Goal: Task Accomplishment & Management: Use online tool/utility

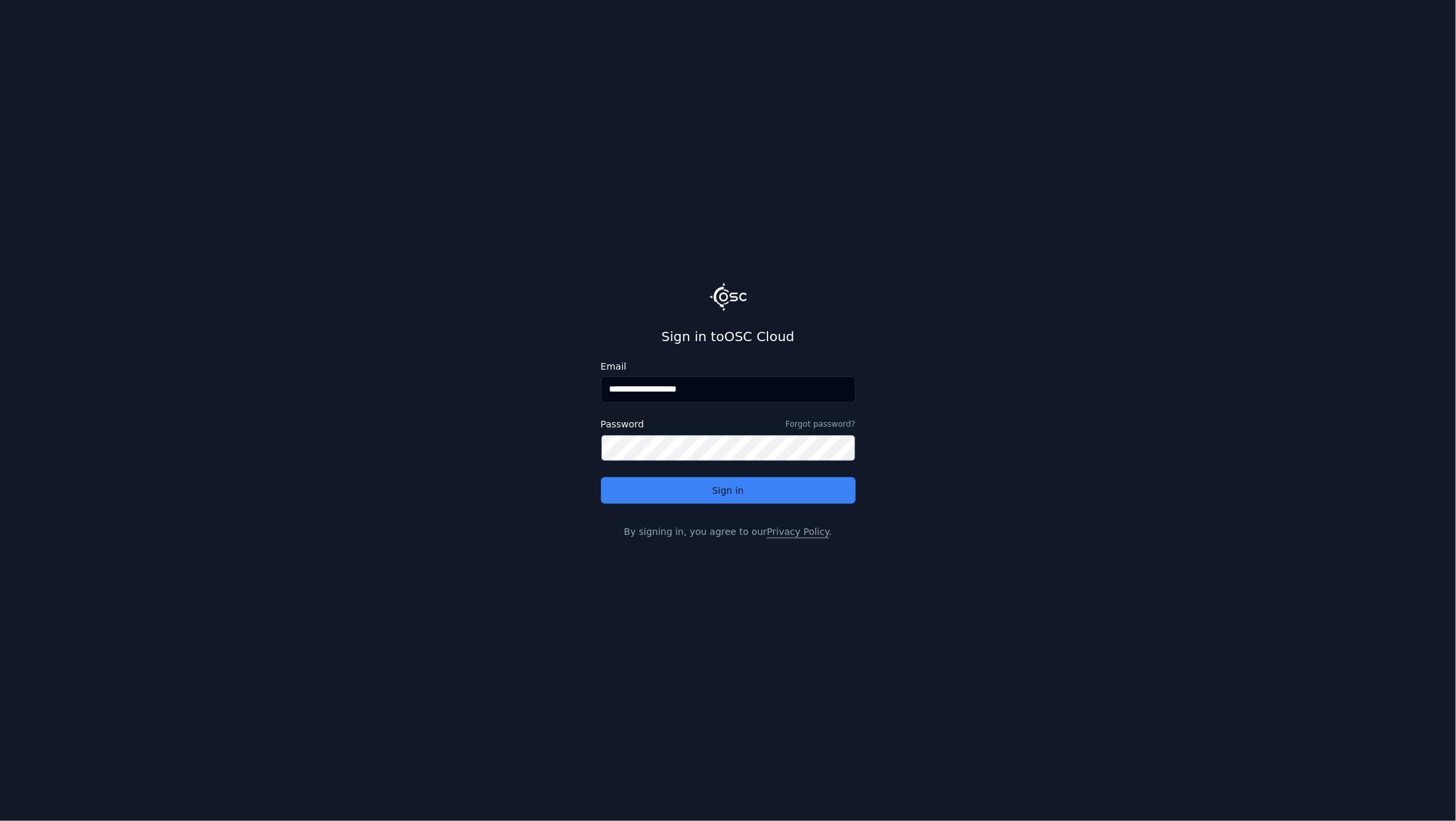
drag, startPoint x: 646, startPoint y: 387, endPoint x: 872, endPoint y: 407, distance: 226.9
click at [872, 407] on main "**********" at bounding box center [728, 410] width 1456 height 821
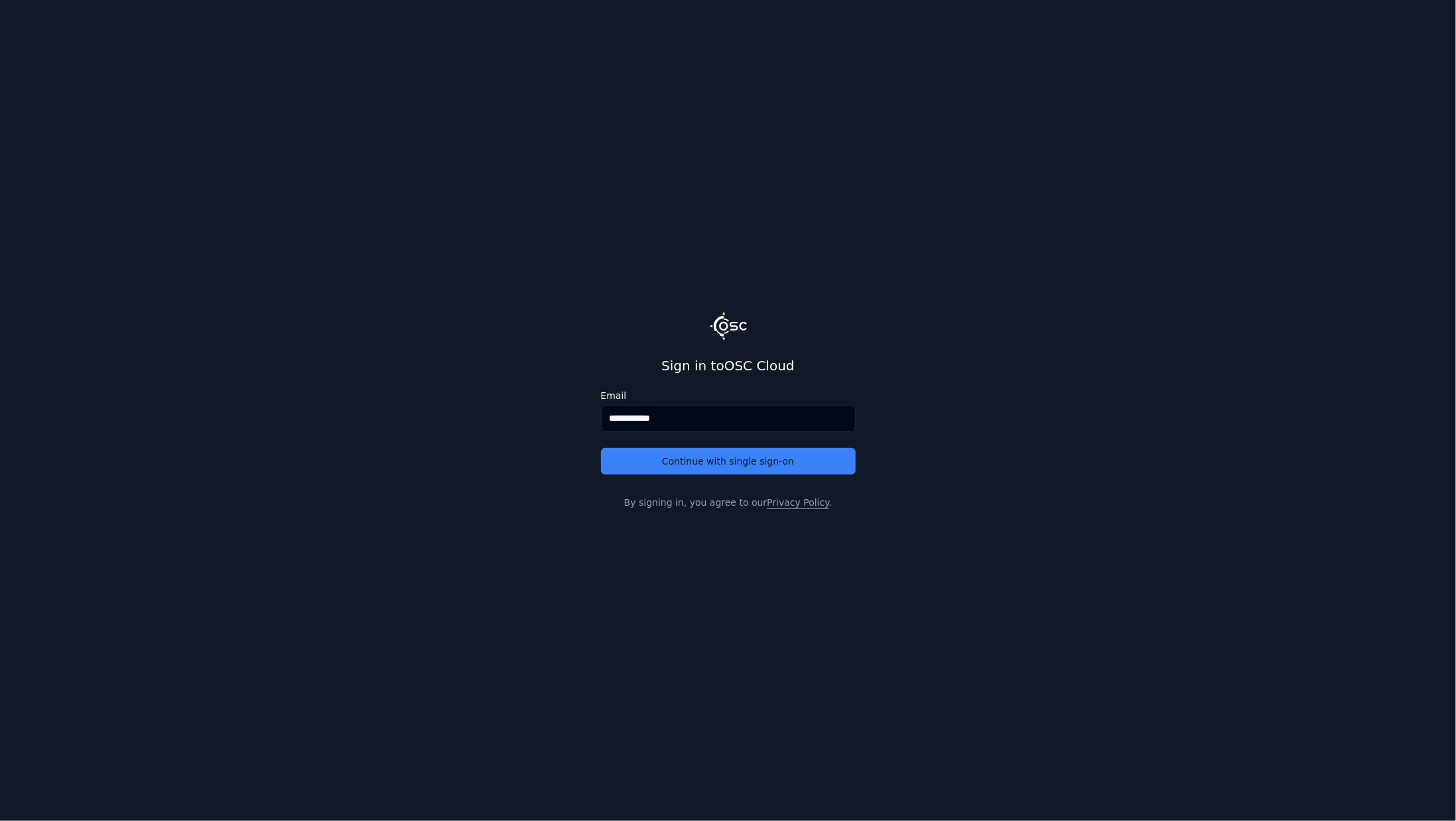
type input "**********"
click at [601, 448] on button "Continue with single sign-on" at bounding box center [728, 461] width 255 height 27
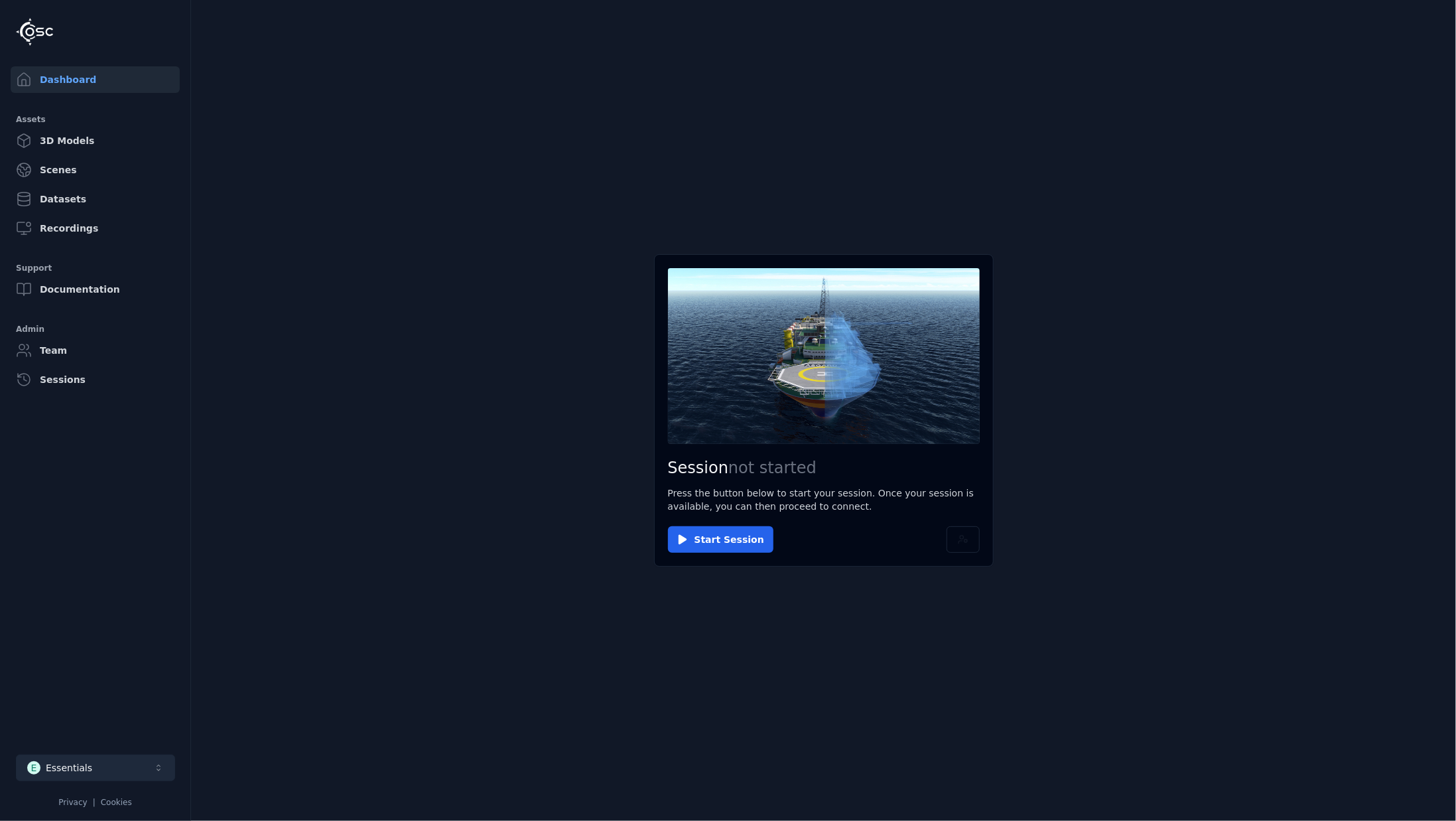
click at [102, 763] on button "E Essentials" at bounding box center [95, 768] width 159 height 27
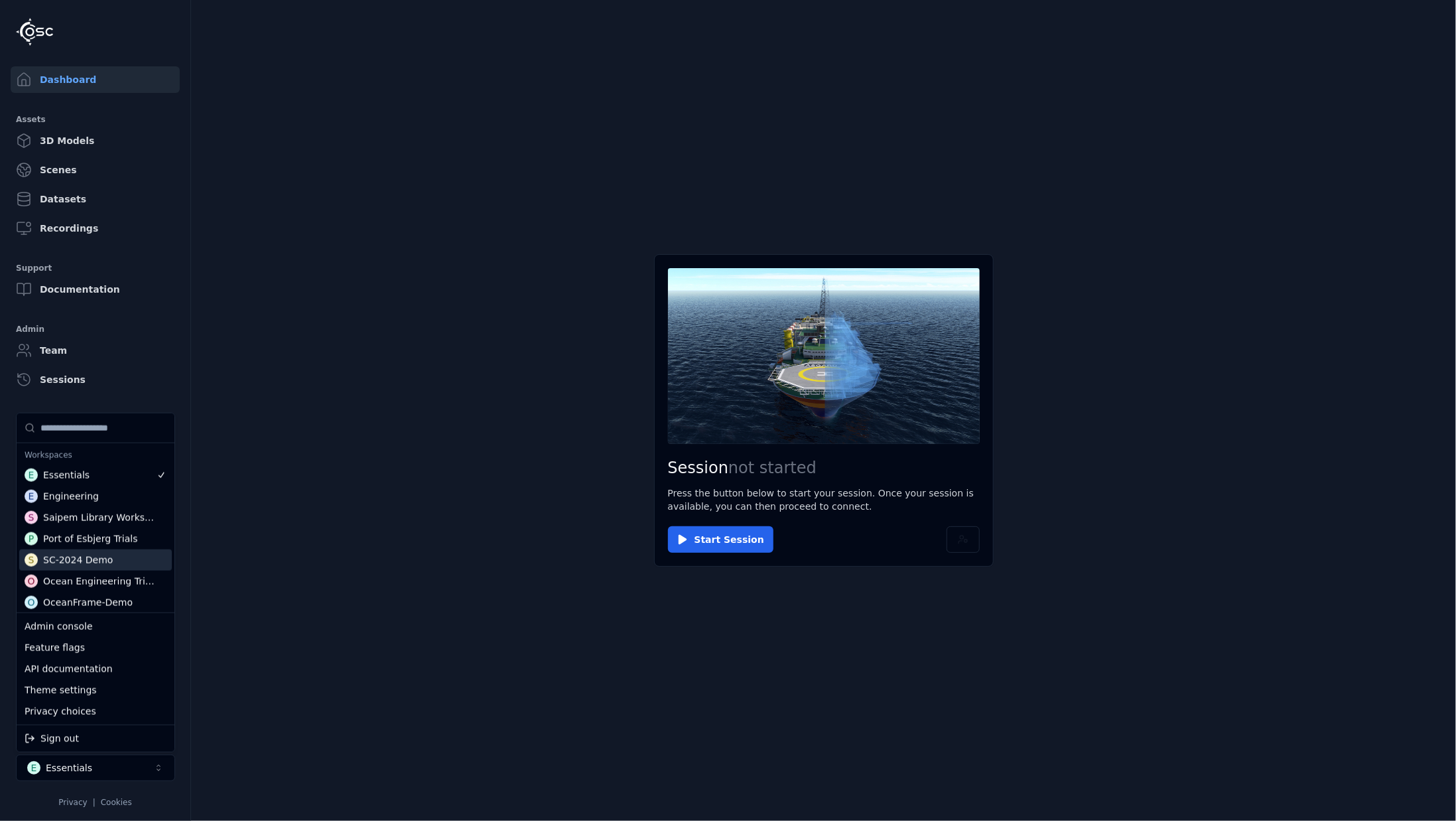
click at [128, 557] on div "S SC-2024 Demo" at bounding box center [95, 560] width 152 height 22
click at [497, 538] on html "Dashboard Assets 3D Models Scenes Datasets Recordings Support Documentation Adm…" at bounding box center [728, 410] width 1456 height 821
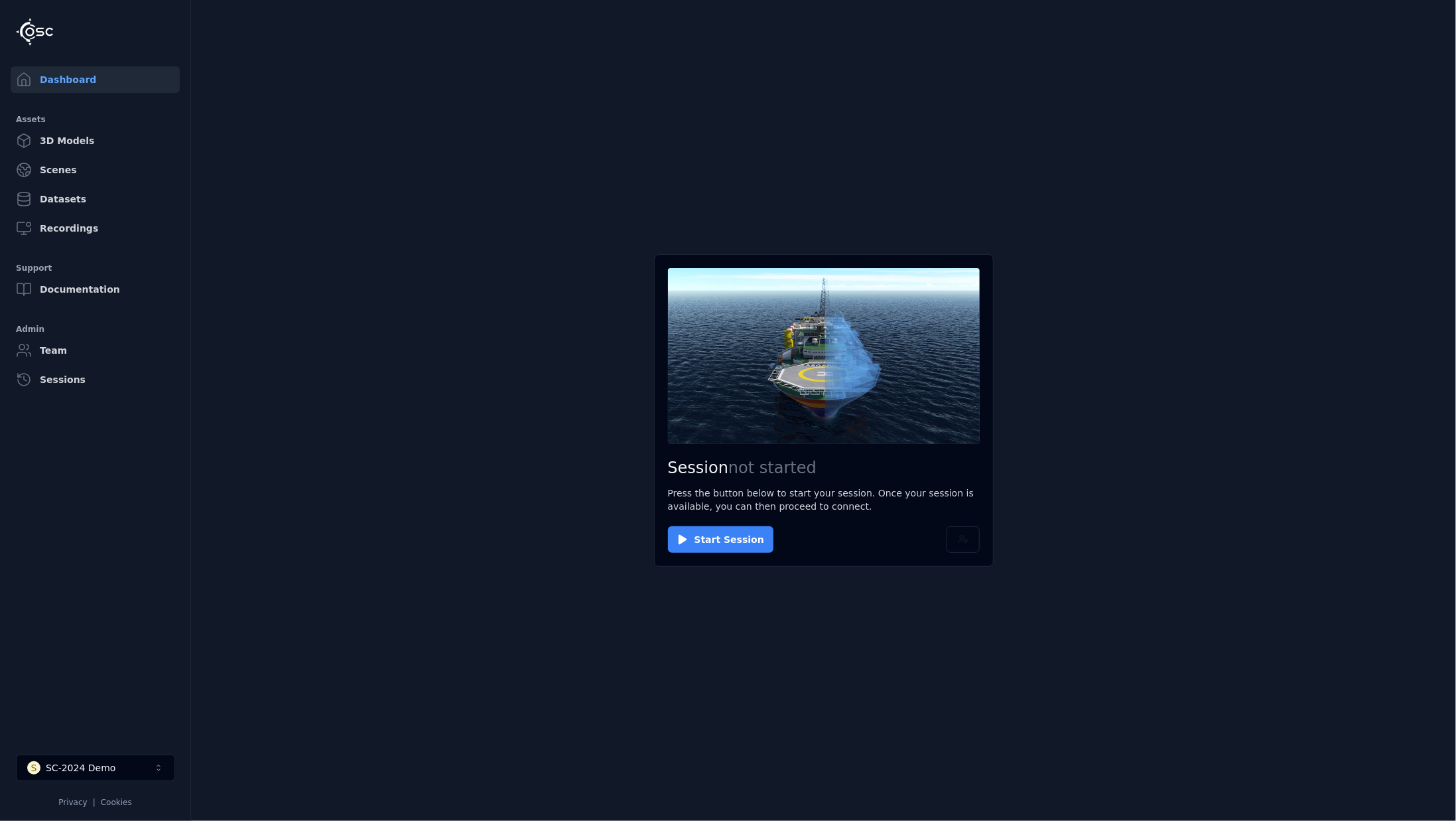
click at [736, 533] on button "Start Session" at bounding box center [721, 540] width 106 height 27
click at [884, 332] on button at bounding box center [824, 355] width 311 height 176
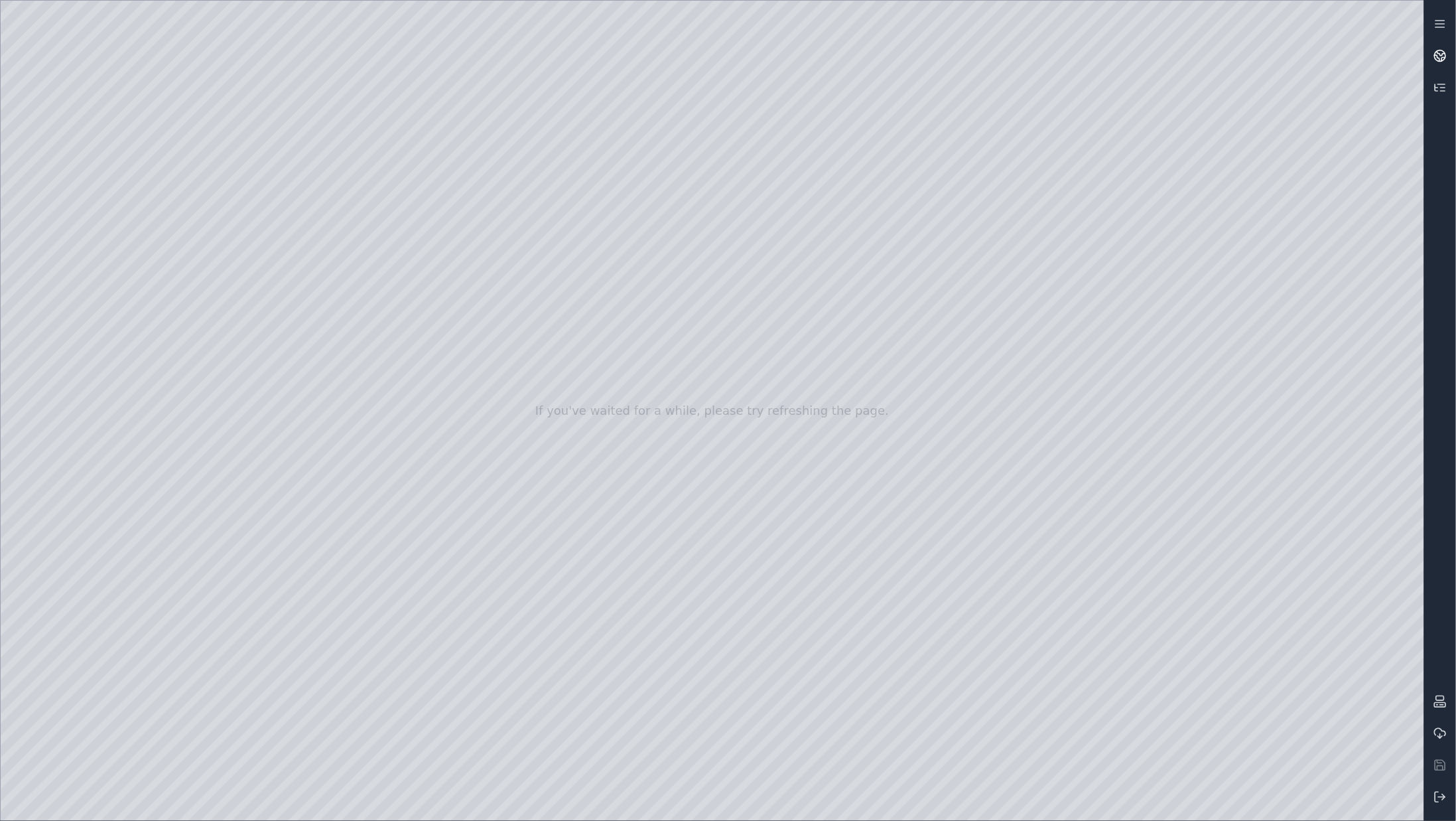
click at [1446, 53] on icon at bounding box center [1440, 56] width 13 height 13
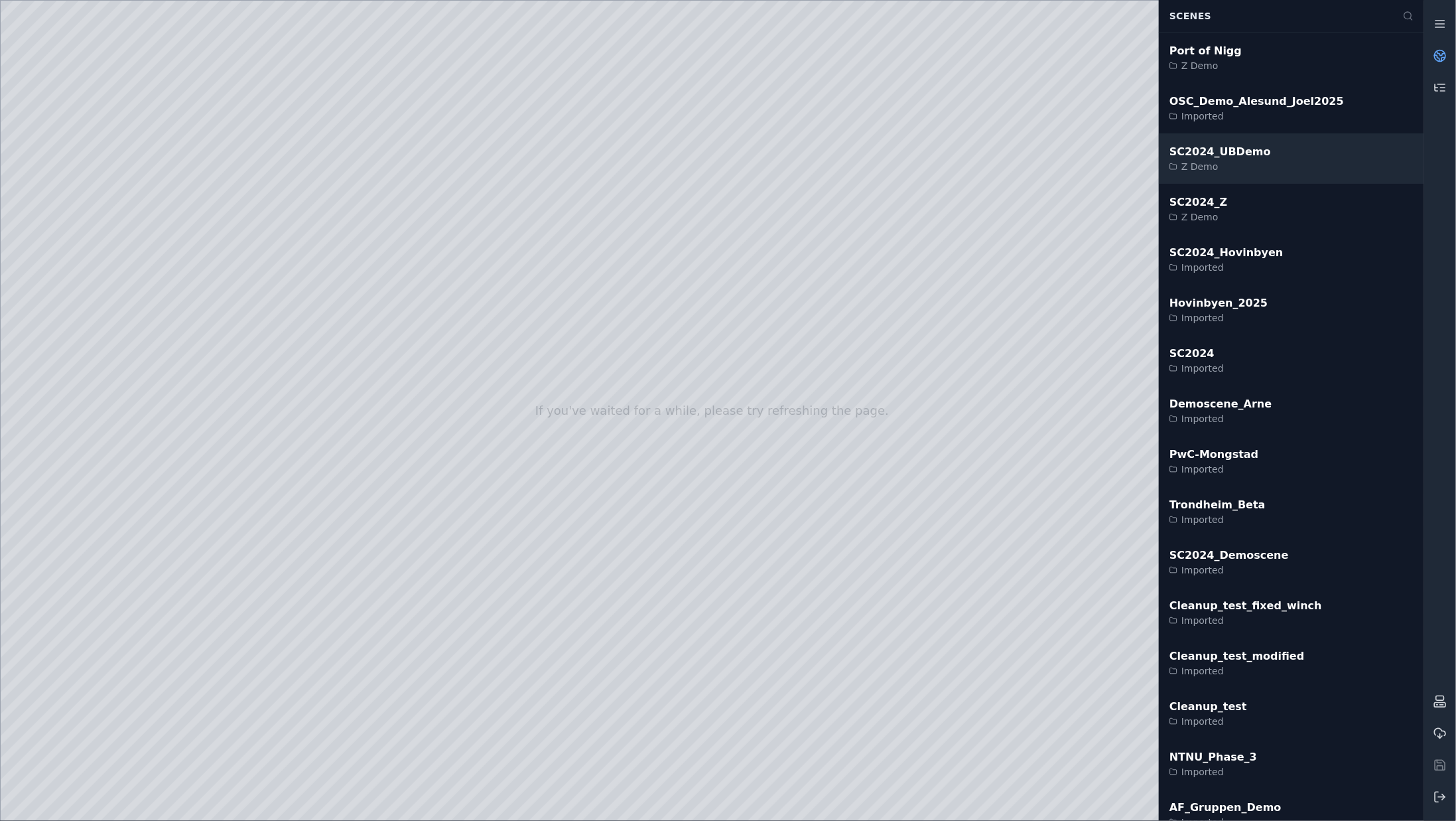
click at [1288, 158] on div "SC2024_UBDemo Z Demo" at bounding box center [1291, 158] width 265 height 51
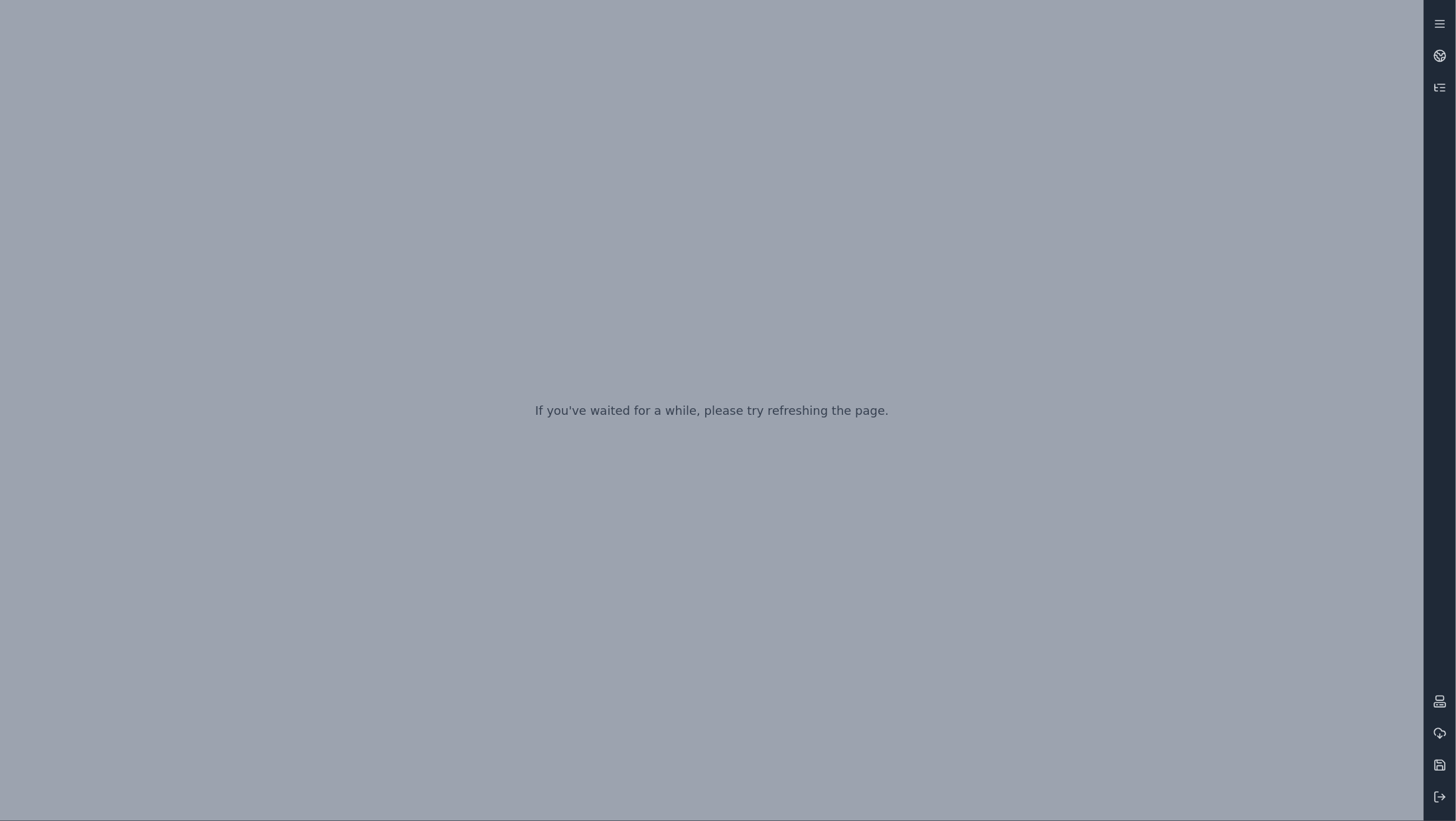
click at [566, 352] on div "If you've waited for a while, please try refreshing the page." at bounding box center [712, 410] width 1424 height 821
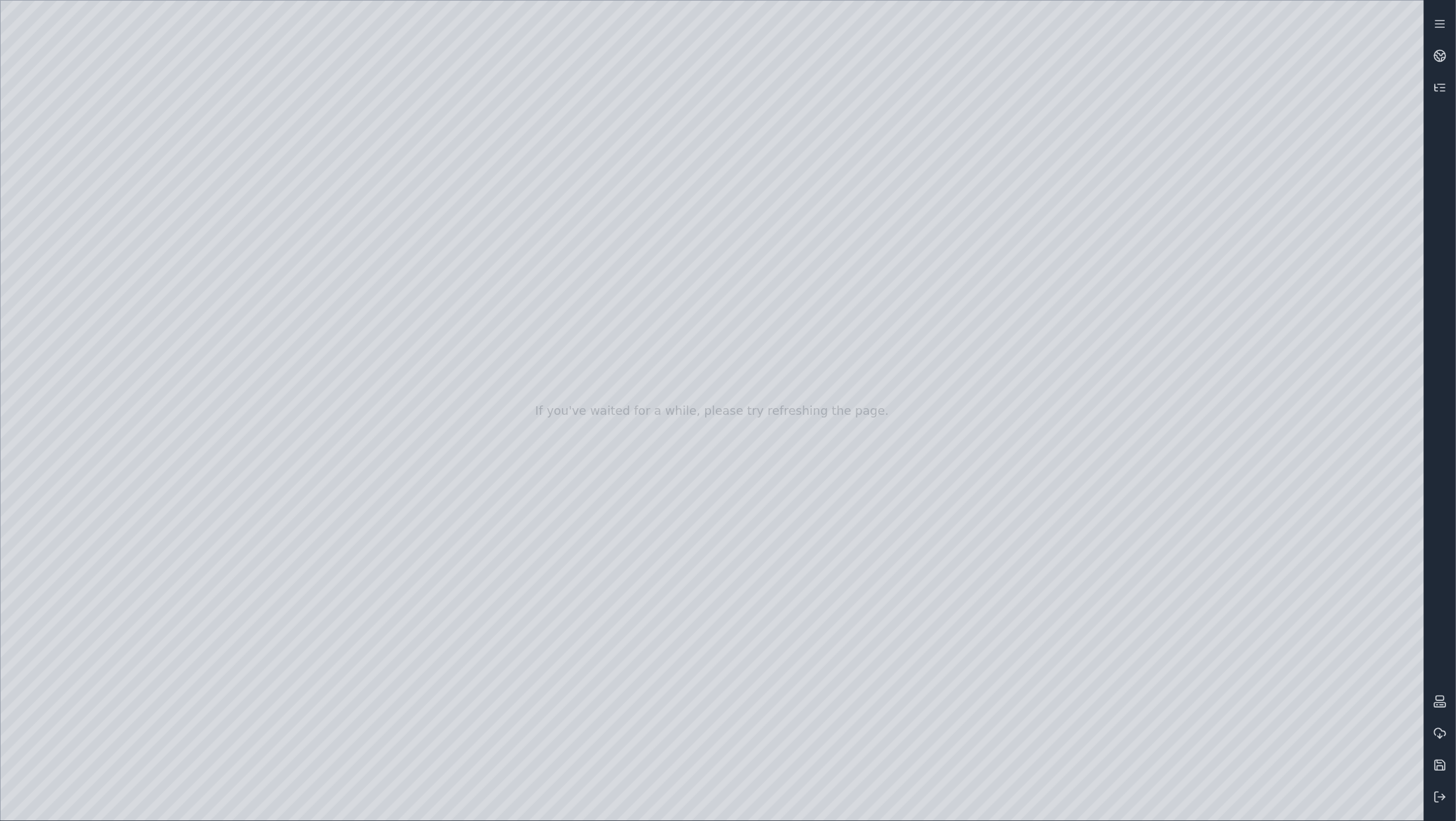
click at [1396, 799] on div at bounding box center [712, 410] width 1423 height 820
click at [1168, 551] on div at bounding box center [712, 410] width 1423 height 820
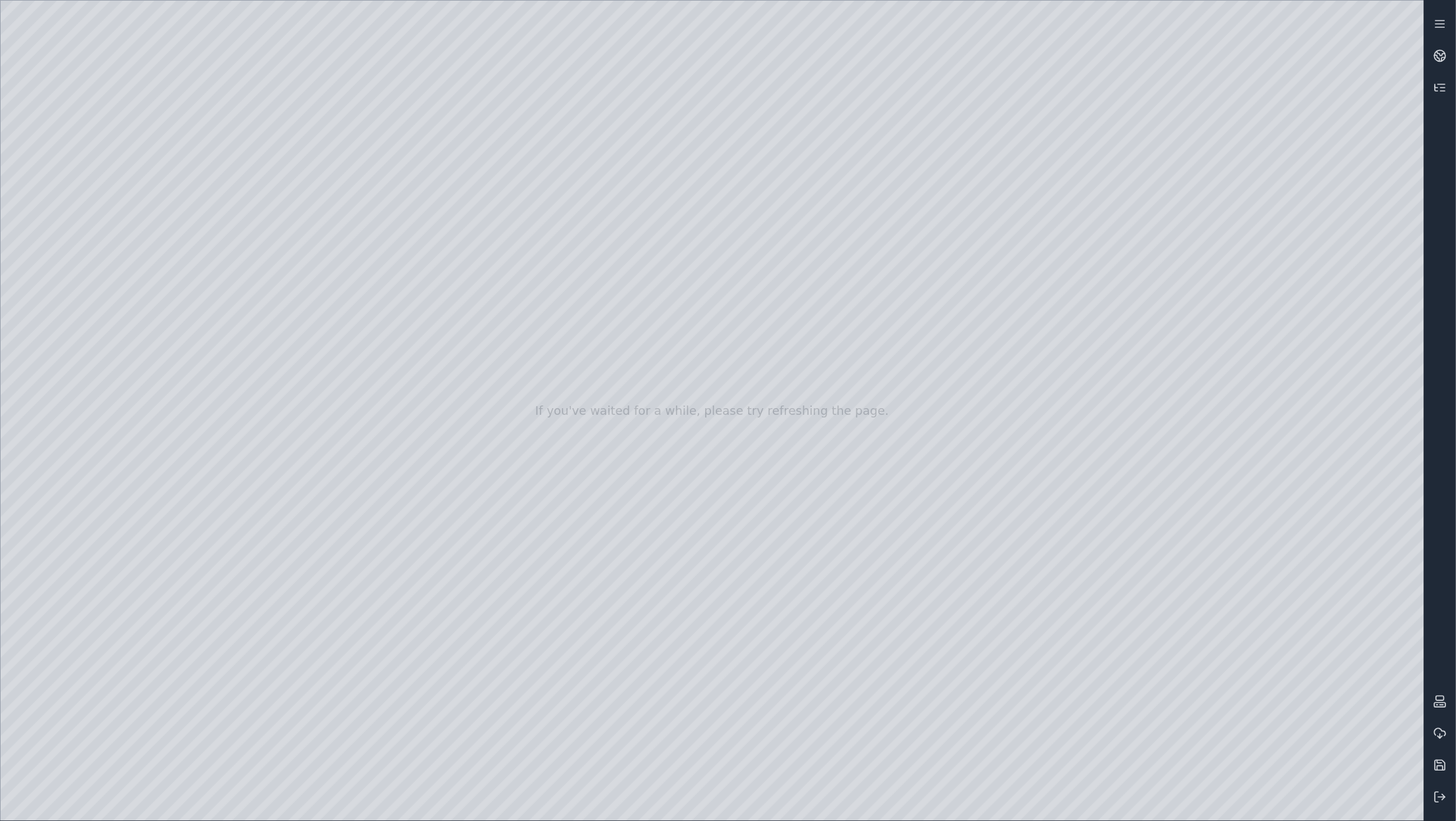
click at [1168, 551] on div at bounding box center [712, 410] width 1423 height 820
click at [1165, 661] on div at bounding box center [712, 410] width 1423 height 820
